Goal: Task Accomplishment & Management: Manage account settings

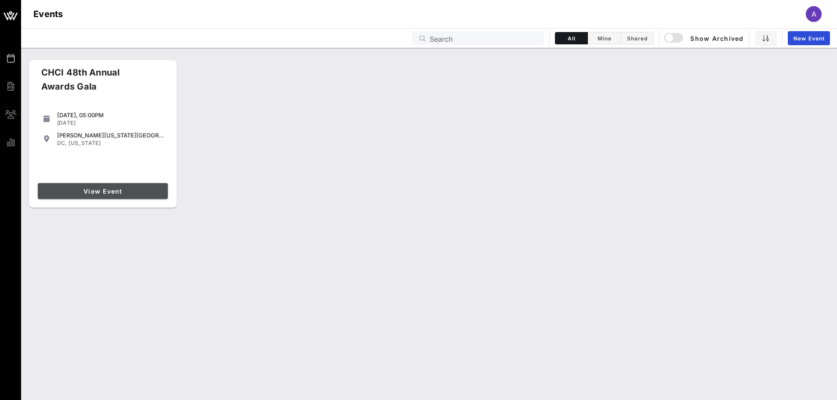
click at [125, 188] on span "View Event" at bounding box center [102, 191] width 123 height 7
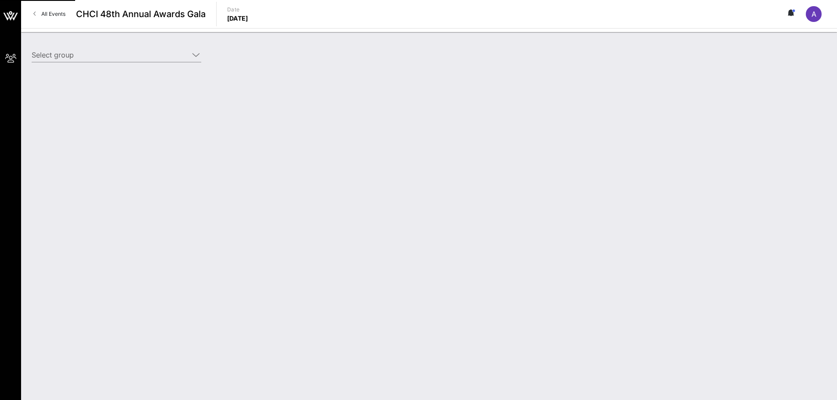
type input "Entertainment Software Association (ESA) (Entertainment Software Association (E…"
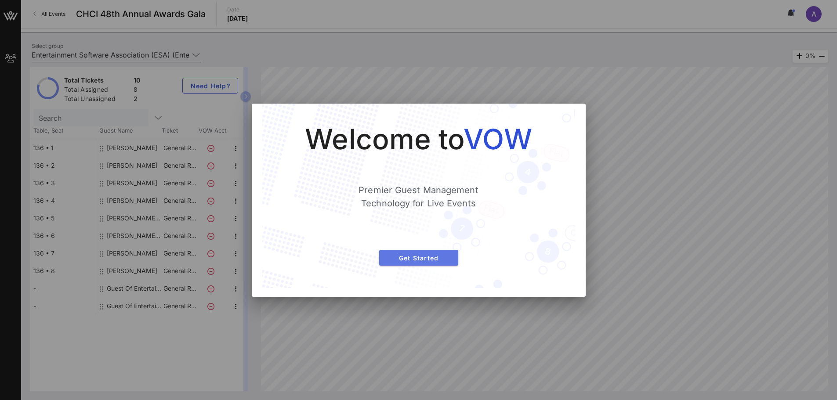
click at [413, 261] on span "Get Started" at bounding box center [418, 257] width 65 height 7
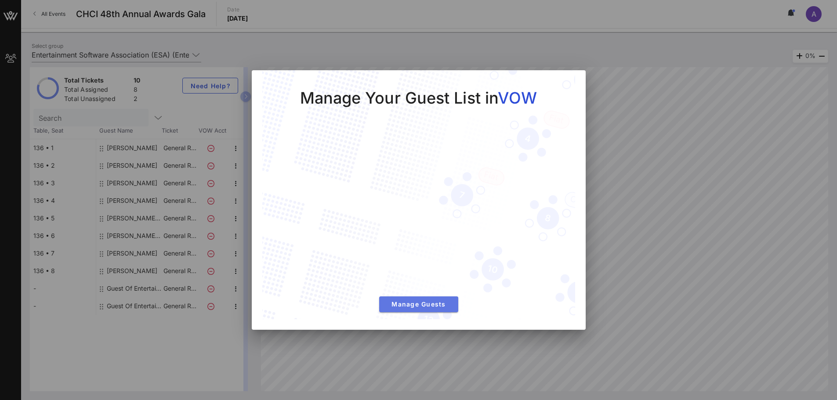
click at [416, 304] on span "Manage Guests" at bounding box center [418, 304] width 65 height 7
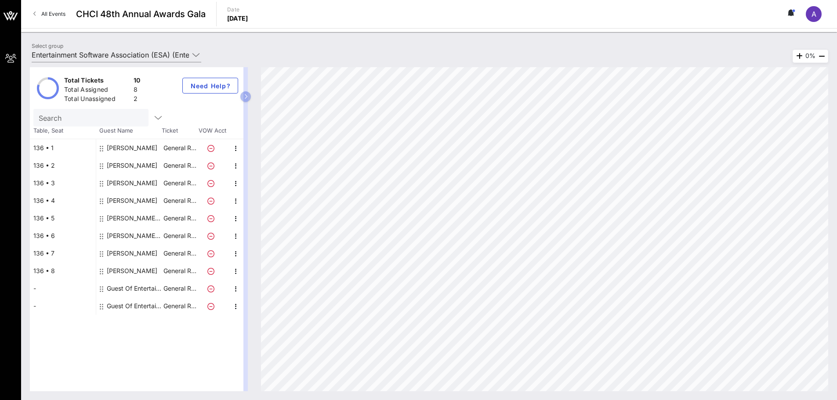
click at [140, 288] on div "Guest Of Entertainment Software Association (ESA)" at bounding box center [134, 289] width 55 height 18
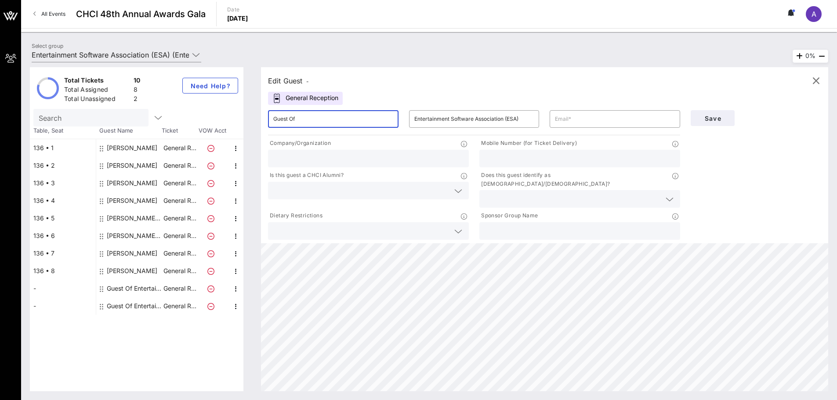
drag, startPoint x: 339, startPoint y: 122, endPoint x: 156, endPoint y: 111, distance: 182.7
click at [158, 112] on div "Total Tickets 10 Total Assigned 8 Total Unassigned 2 Need Help? Search Table, S…" at bounding box center [429, 229] width 798 height 324
type input "[PERSON_NAME]"
click at [575, 123] on input "text" at bounding box center [615, 119] width 120 height 14
click at [594, 119] on input "text" at bounding box center [615, 119] width 120 height 14
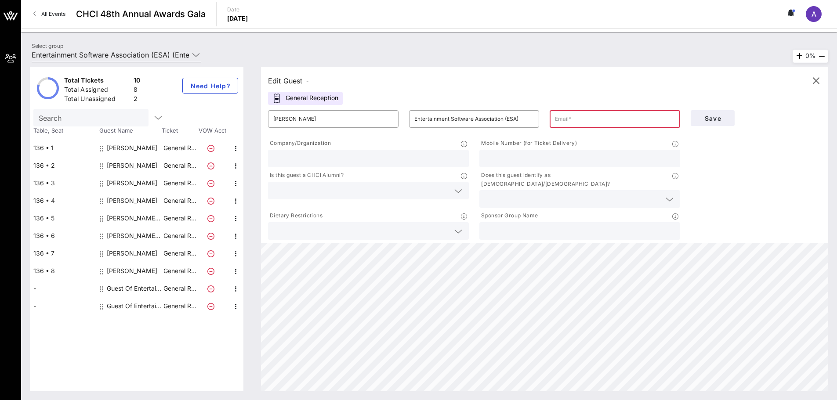
paste input "[PERSON_NAME] <[EMAIL_ADDRESS][DOMAIN_NAME]>"
type input "[EMAIL_ADDRESS][DOMAIN_NAME]"
click at [424, 153] on input "text" at bounding box center [368, 158] width 190 height 11
click at [459, 121] on input "Entertainment Software Association (ESA)" at bounding box center [474, 119] width 120 height 14
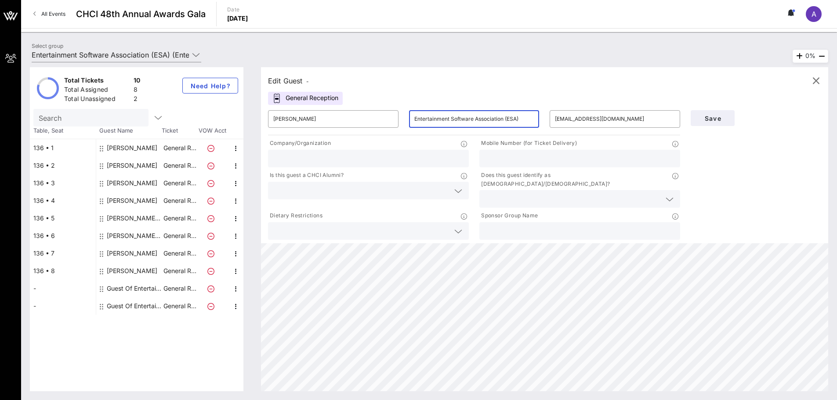
click at [459, 121] on input "Entertainment Software Association (ESA)" at bounding box center [474, 119] width 120 height 14
click at [381, 160] on input "text" at bounding box center [368, 158] width 190 height 11
paste input "Entertainment Software Association (ESA)"
type input "Entertainment Software Association (ESA)"
click at [414, 193] on input "text" at bounding box center [361, 190] width 176 height 11
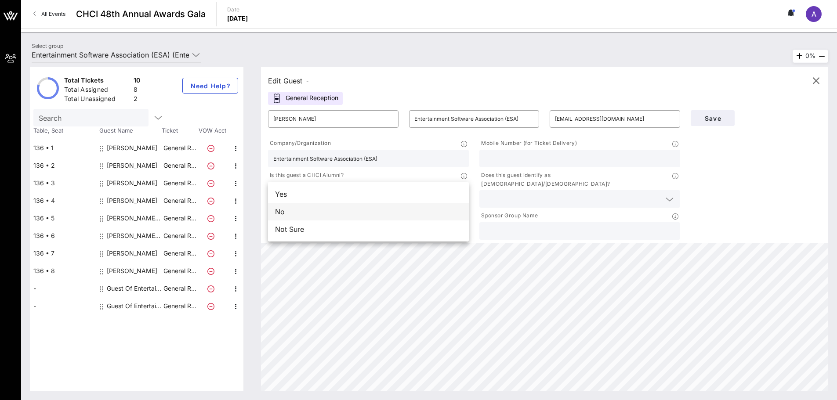
click at [353, 215] on div "No" at bounding box center [368, 212] width 201 height 18
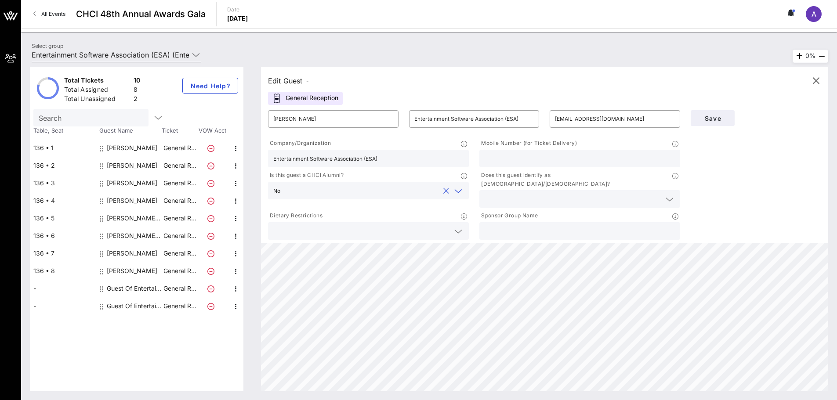
click at [465, 222] on div at bounding box center [368, 231] width 201 height 18
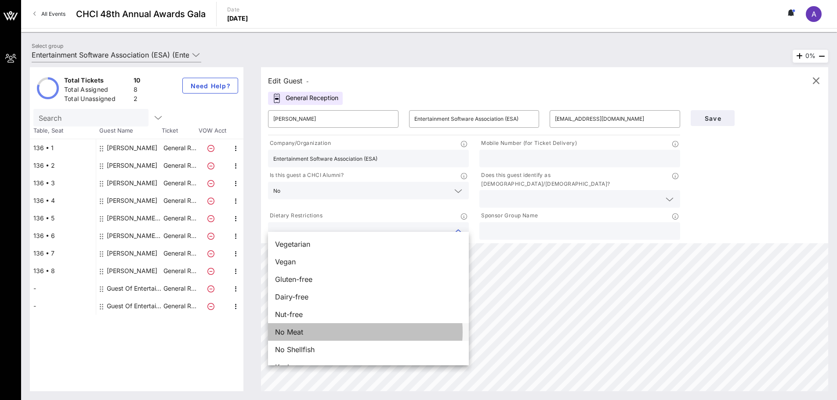
click at [305, 329] on div "No Meat" at bounding box center [368, 332] width 201 height 18
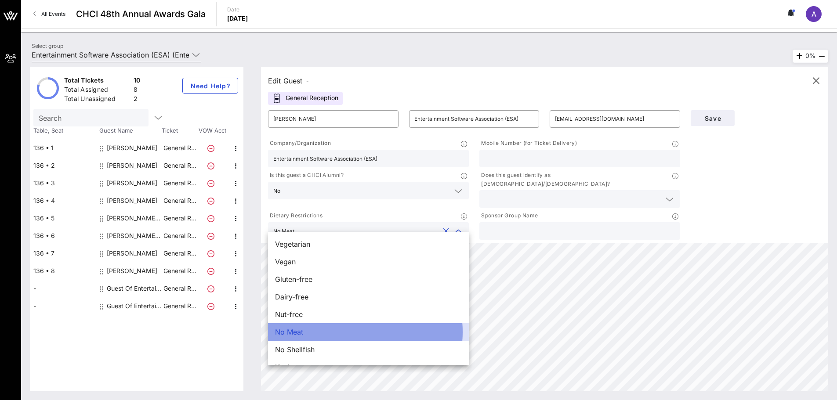
click at [305, 329] on div "No Meat" at bounding box center [368, 332] width 201 height 18
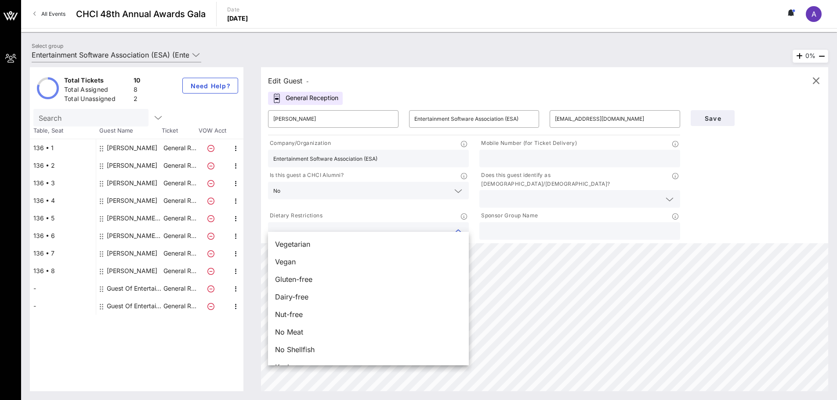
click at [357, 225] on input "text" at bounding box center [361, 230] width 176 height 11
click at [476, 217] on div "Sponsor Group Name" at bounding box center [579, 226] width 211 height 32
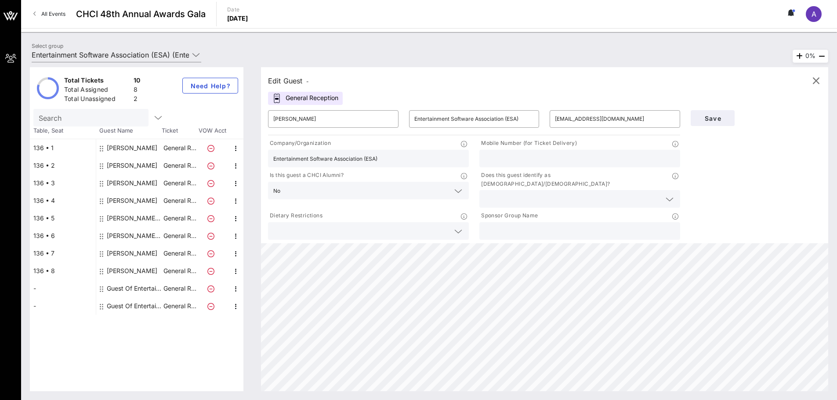
click at [529, 225] on input "text" at bounding box center [580, 230] width 190 height 11
click at [531, 199] on div at bounding box center [580, 199] width 190 height 18
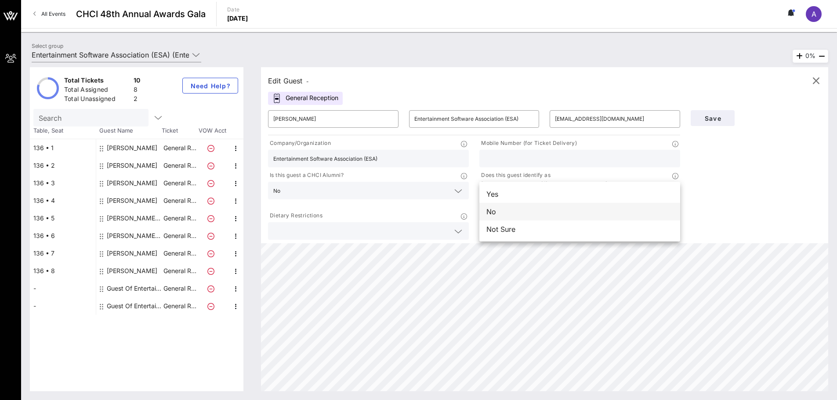
click at [527, 208] on div "No" at bounding box center [579, 212] width 201 height 18
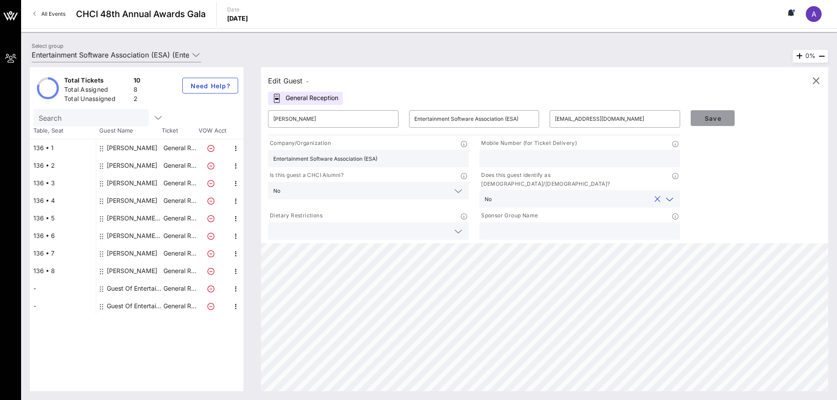
click at [716, 115] on span "Save" at bounding box center [713, 118] width 30 height 7
